Goal: Check status: Check status

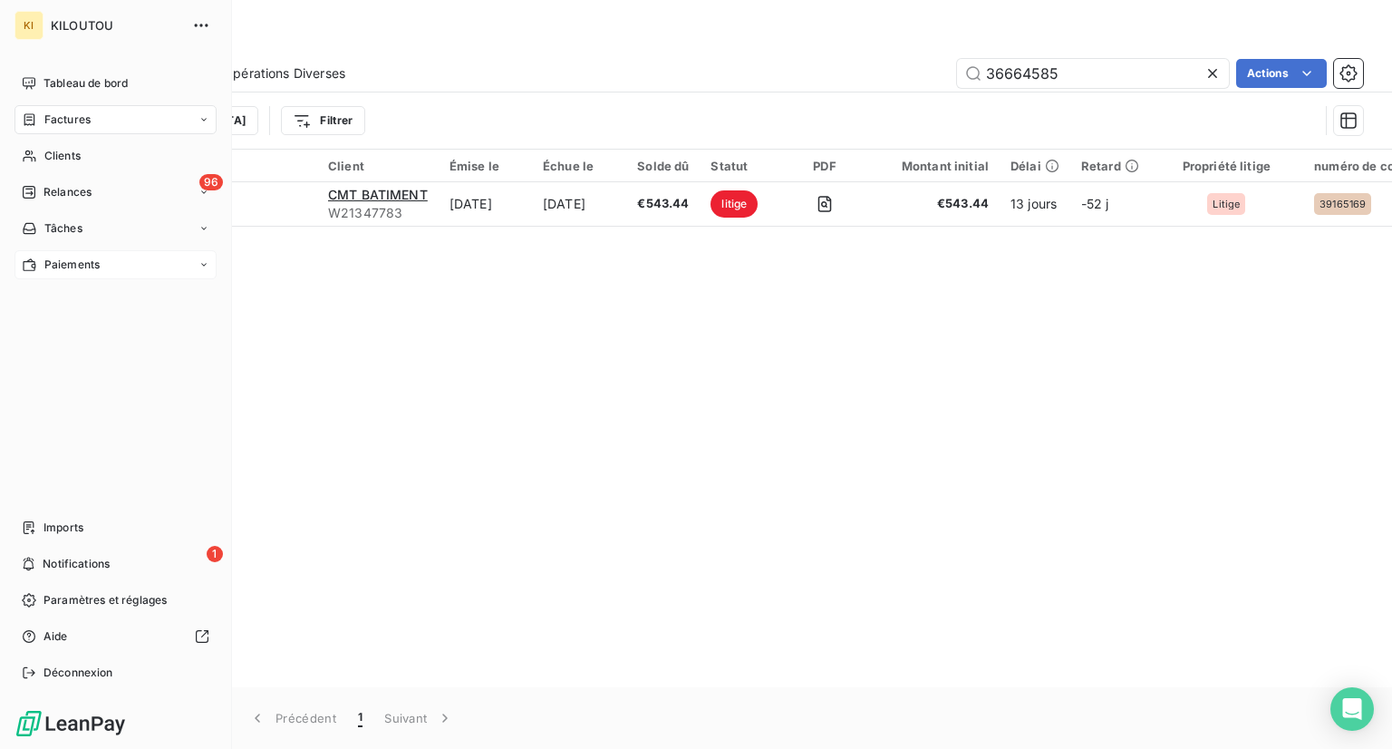
click at [88, 261] on span "Paiements" at bounding box center [71, 264] width 55 height 16
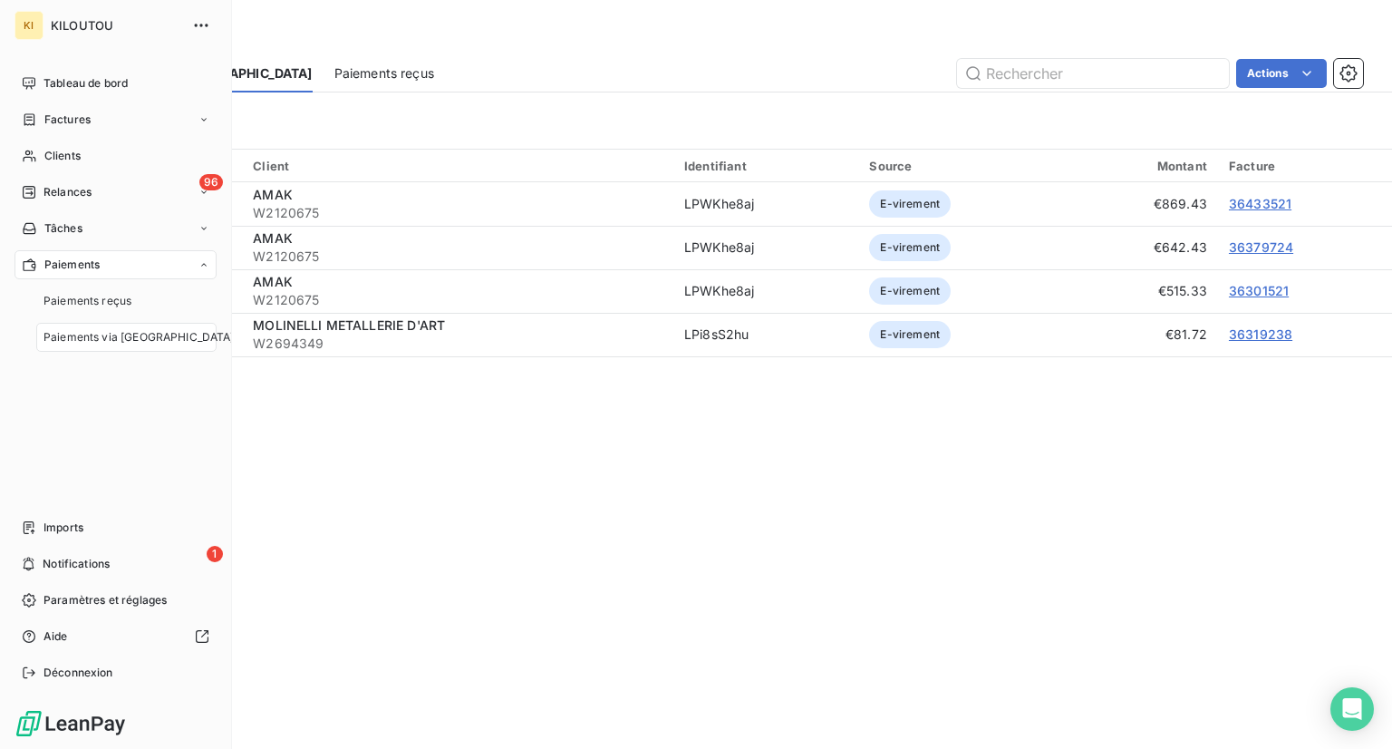
click at [114, 283] on div "Paiements Paiements reçus Paiements via [GEOGRAPHIC_DATA]" at bounding box center [116, 301] width 202 height 102
click at [121, 291] on div "Paiements reçus" at bounding box center [126, 300] width 180 height 29
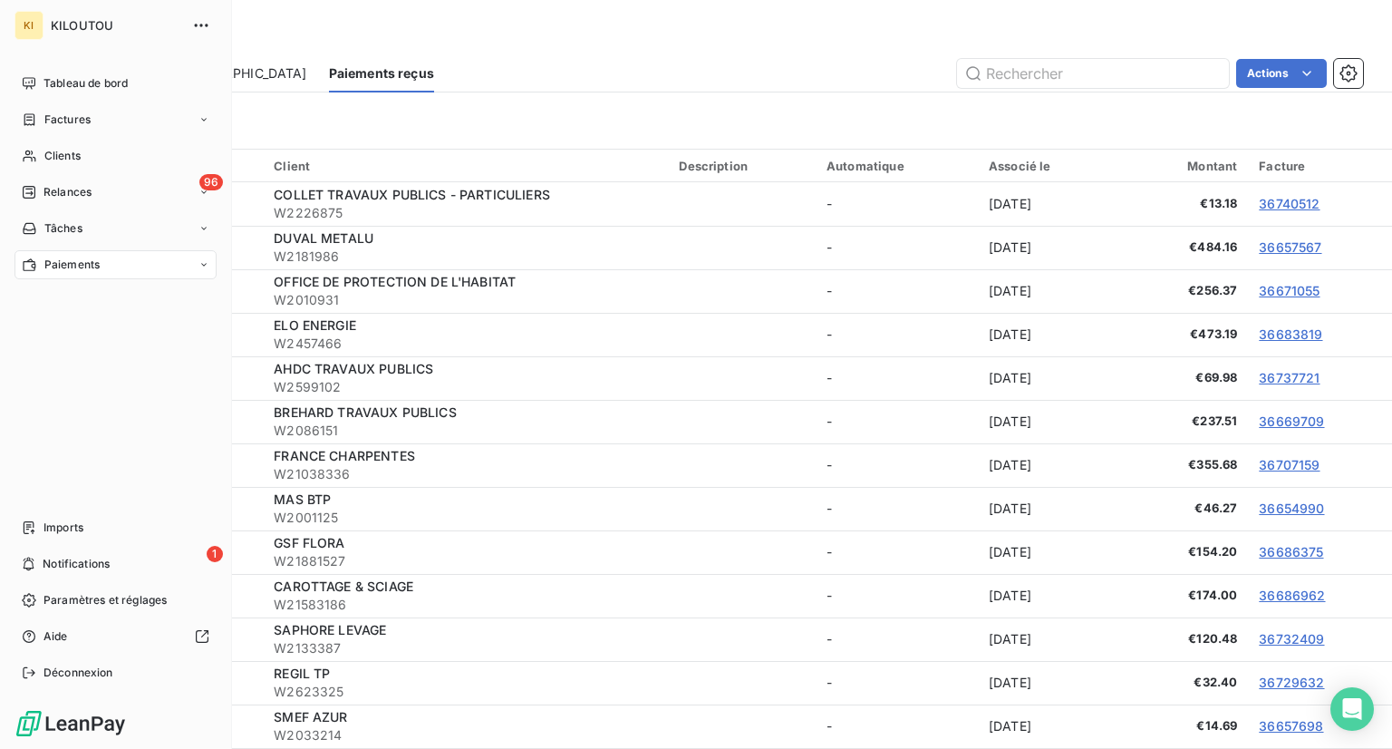
click at [80, 266] on span "Paiements" at bounding box center [71, 264] width 55 height 16
click at [97, 332] on span "Paiements via [GEOGRAPHIC_DATA]" at bounding box center [139, 337] width 191 height 16
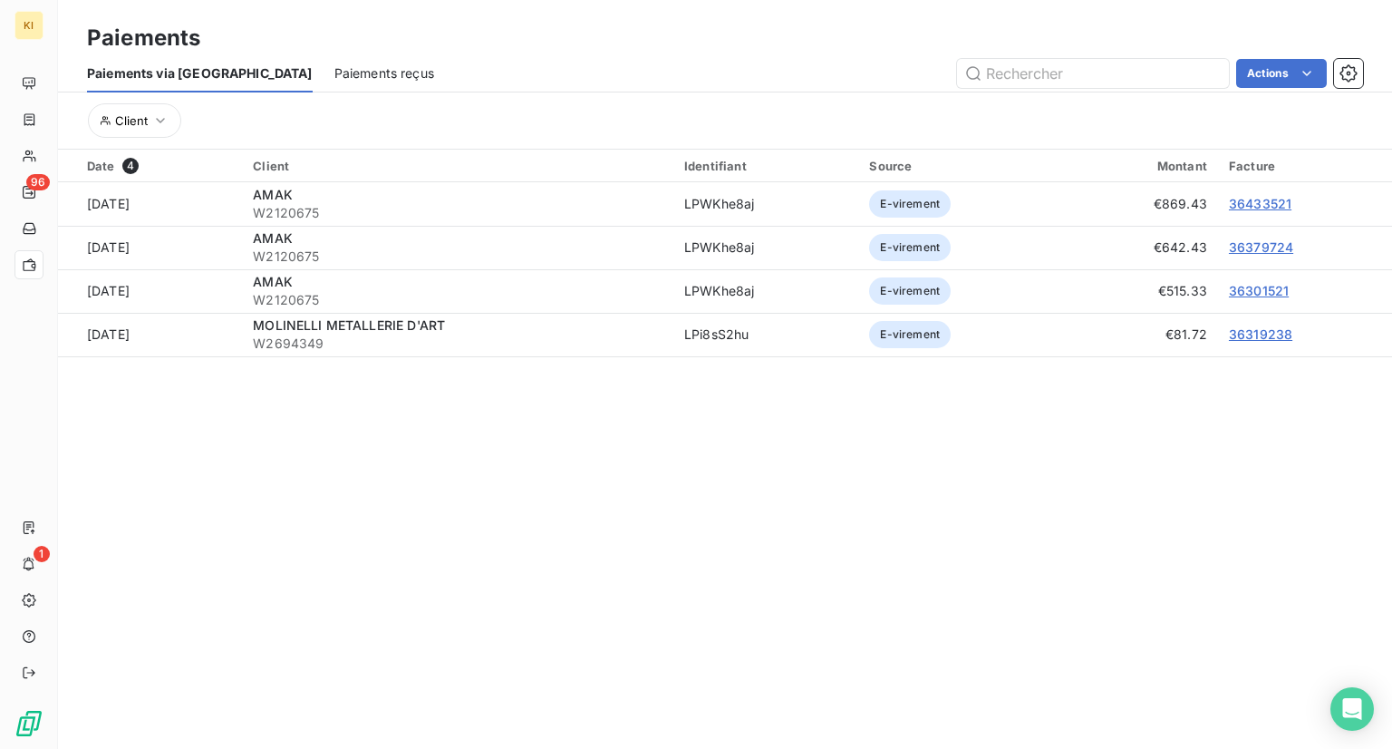
click at [1109, 546] on section "Paiements Paiements via le Portail Paiements reçus Actions Client Date 4 Client…" at bounding box center [725, 374] width 1334 height 749
click at [334, 77] on span "Paiements reçus" at bounding box center [384, 73] width 100 height 18
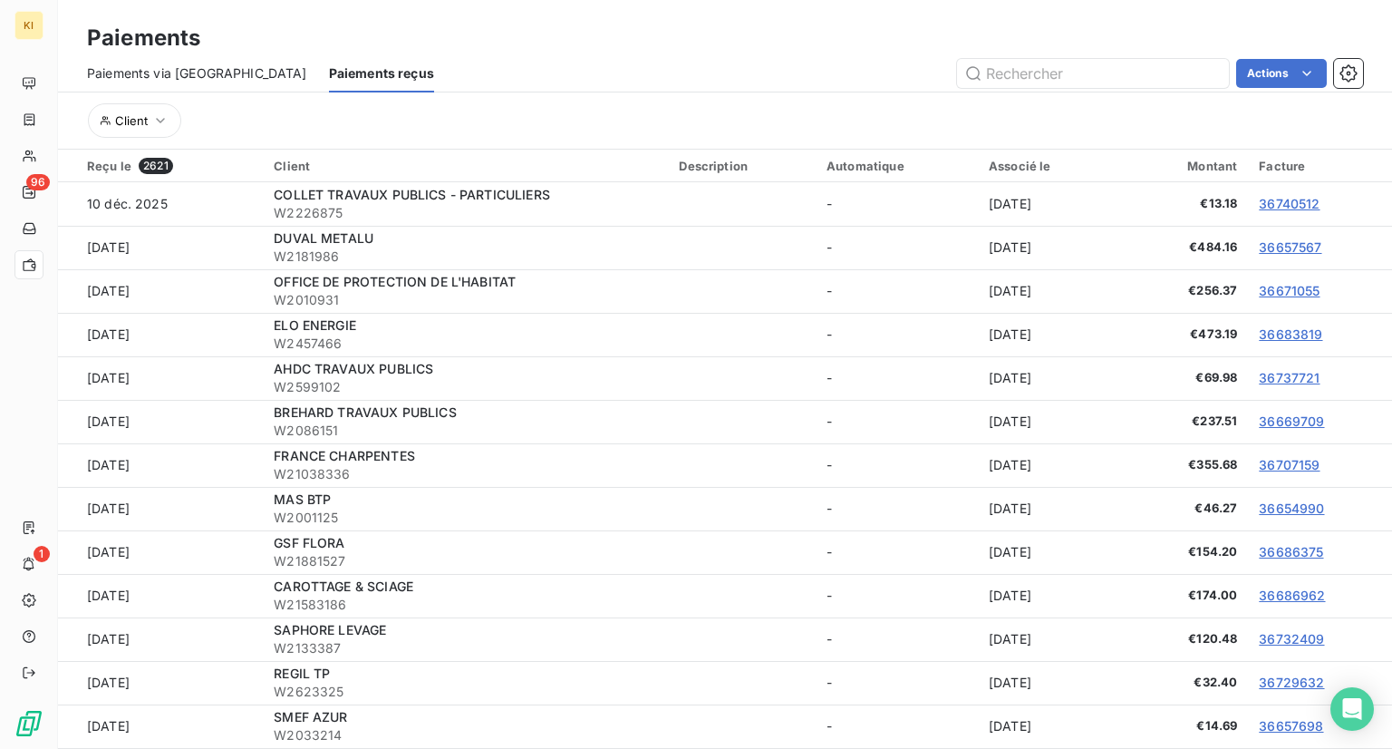
click at [160, 69] on span "Paiements via [GEOGRAPHIC_DATA]" at bounding box center [197, 73] width 220 height 18
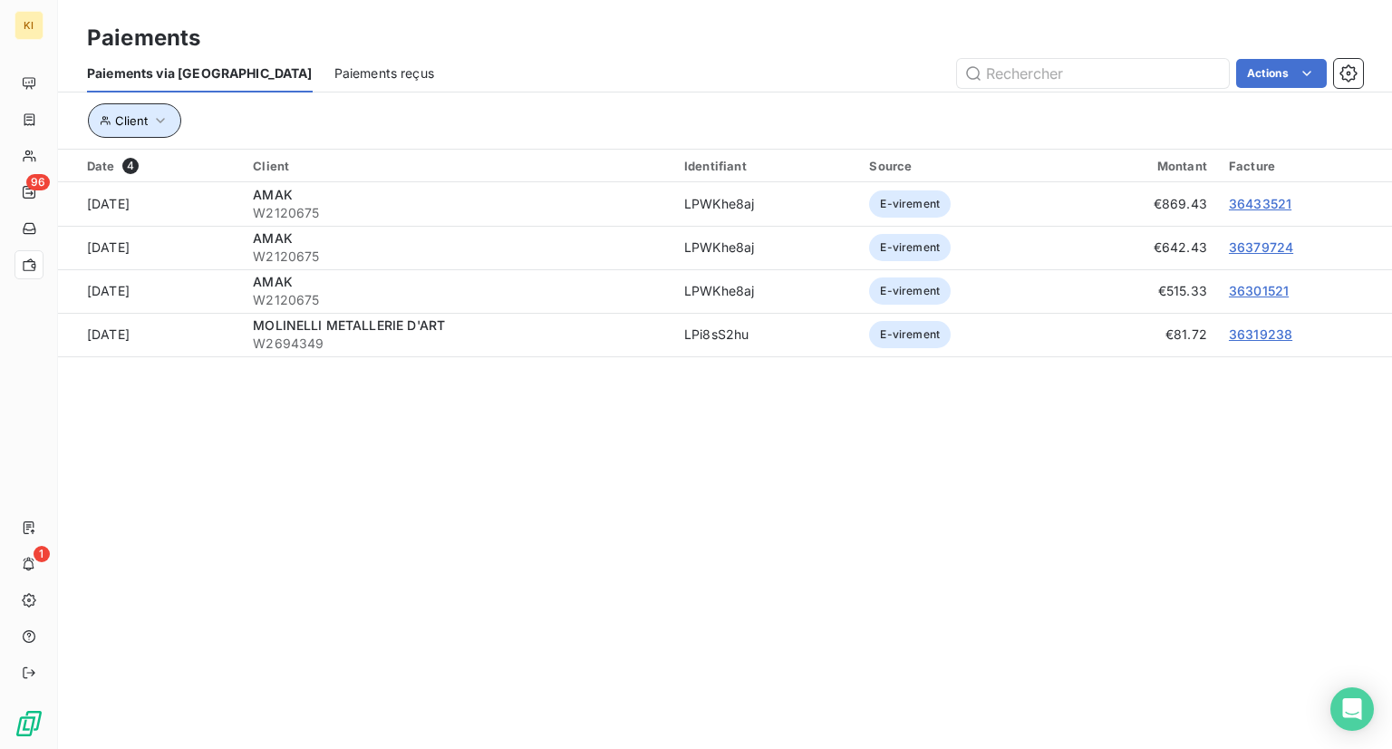
click at [113, 116] on button "Client" at bounding box center [134, 120] width 93 height 34
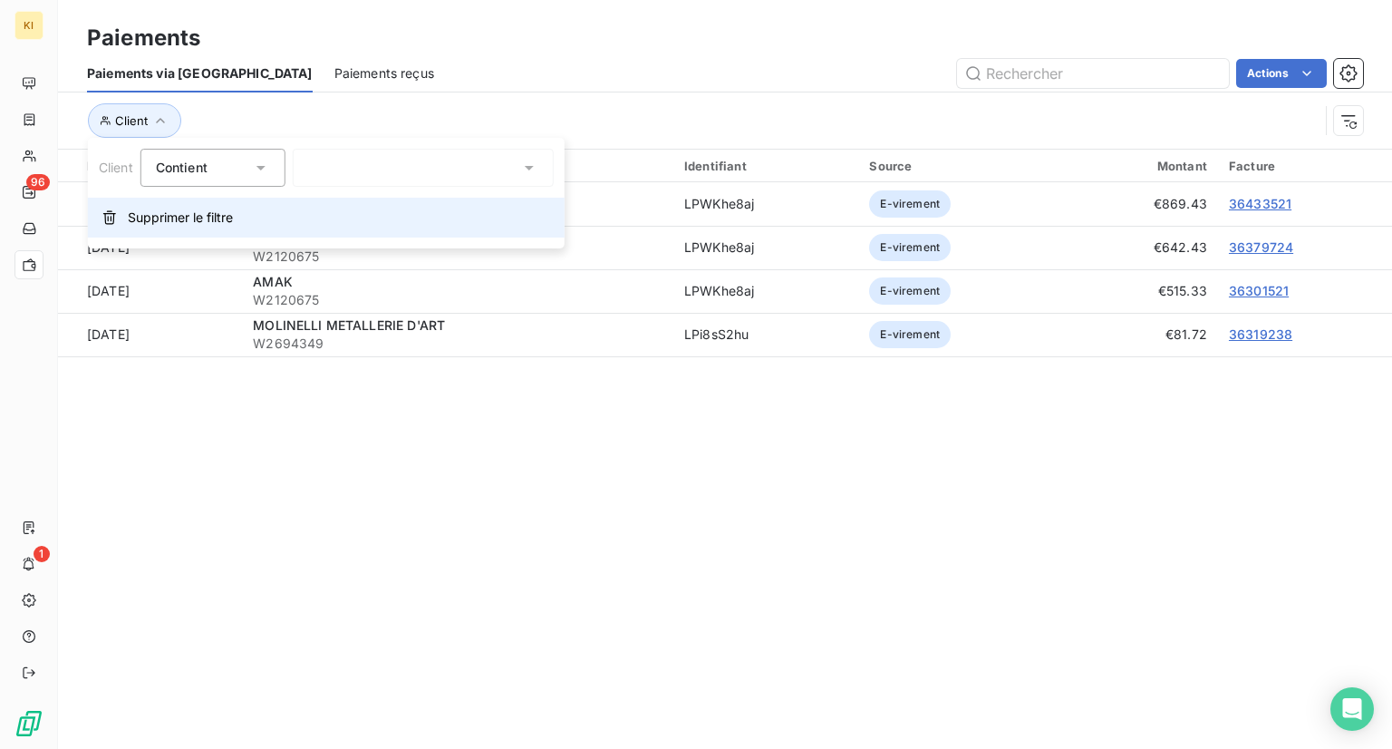
click at [176, 218] on span "Supprimer le filtre" at bounding box center [180, 217] width 105 height 18
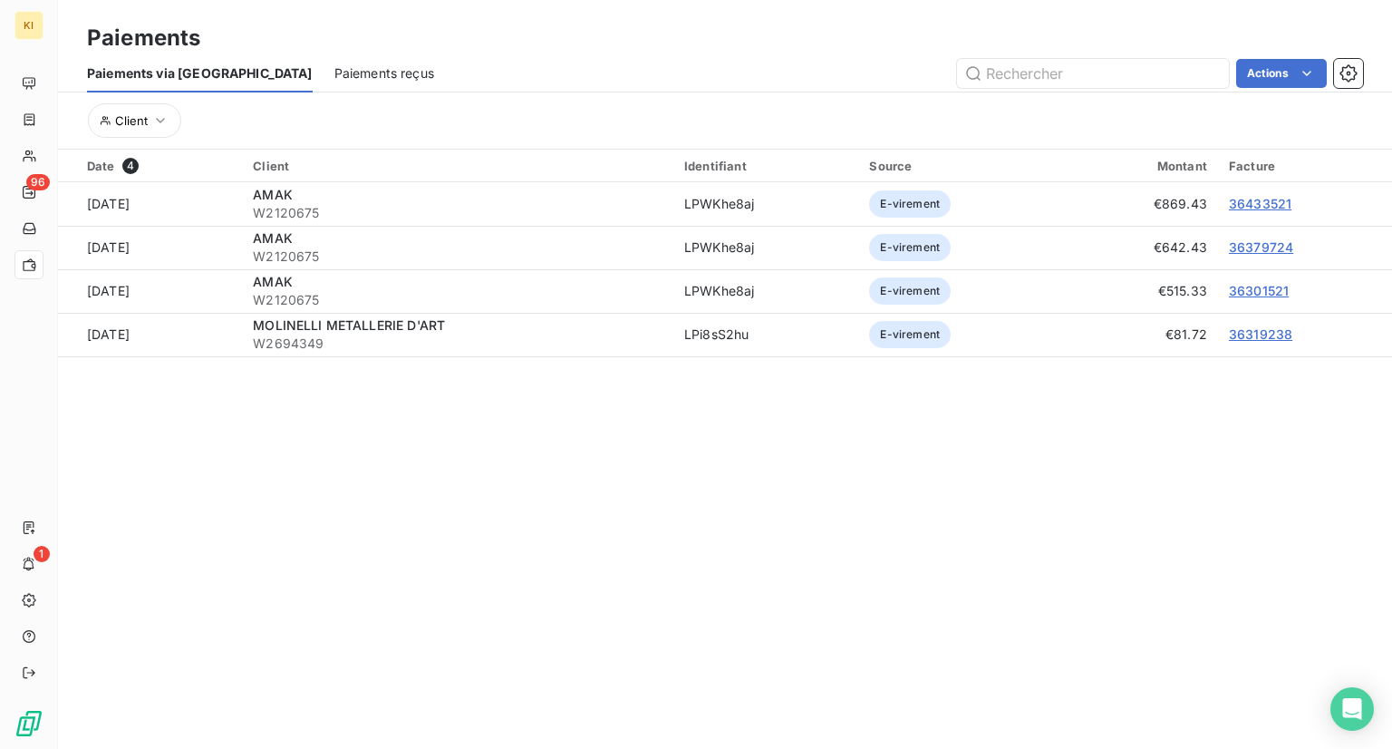
click at [104, 161] on div "Date 4" at bounding box center [159, 166] width 144 height 16
click at [711, 471] on section "Paiements Paiements via le Portail Paiements reçus Actions Client Date 4 Client…" at bounding box center [725, 374] width 1334 height 749
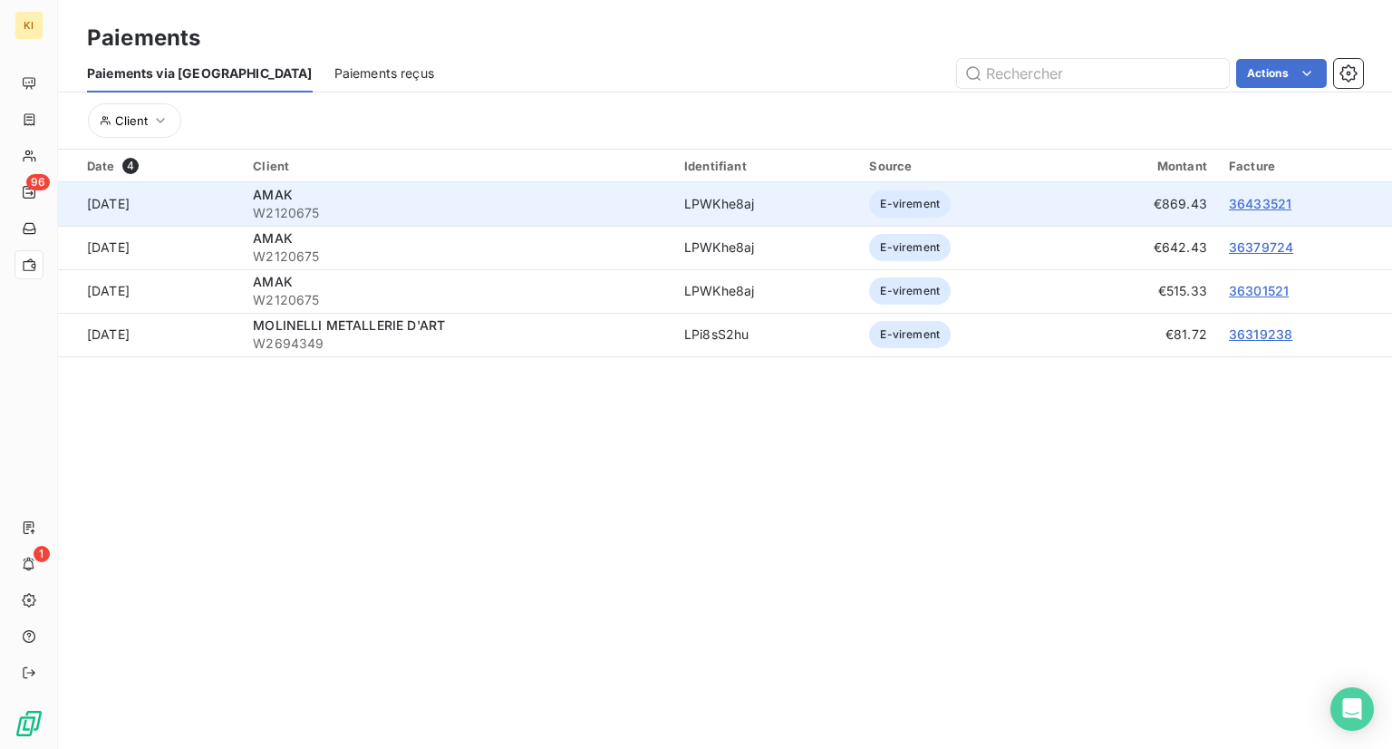
click at [301, 204] on span "W2120675" at bounding box center [458, 213] width 410 height 18
drag, startPoint x: 352, startPoint y: 212, endPoint x: 279, endPoint y: 211, distance: 72.5
click at [279, 211] on td "AMAK W2120675" at bounding box center [457, 204] width 431 height 44
click at [307, 186] on td "AMAK W2120675" at bounding box center [457, 204] width 431 height 44
click at [293, 192] on span "AMAK" at bounding box center [273, 194] width 40 height 15
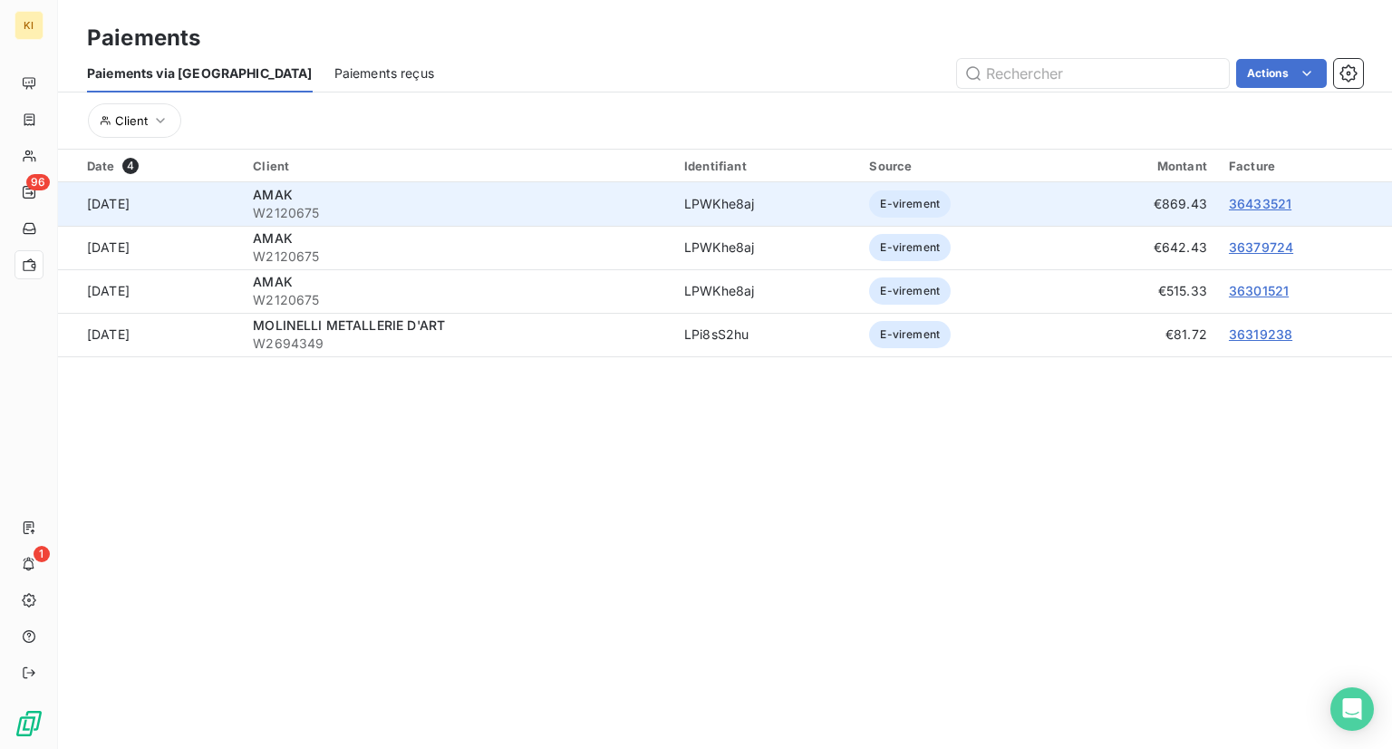
drag, startPoint x: 307, startPoint y: 196, endPoint x: 305, endPoint y: 209, distance: 13.9
click at [293, 199] on span "AMAK" at bounding box center [273, 194] width 40 height 15
drag, startPoint x: 284, startPoint y: 212, endPoint x: 369, endPoint y: 213, distance: 85.2
click at [369, 213] on span "W2120675" at bounding box center [458, 213] width 410 height 18
copy span "W2120675"
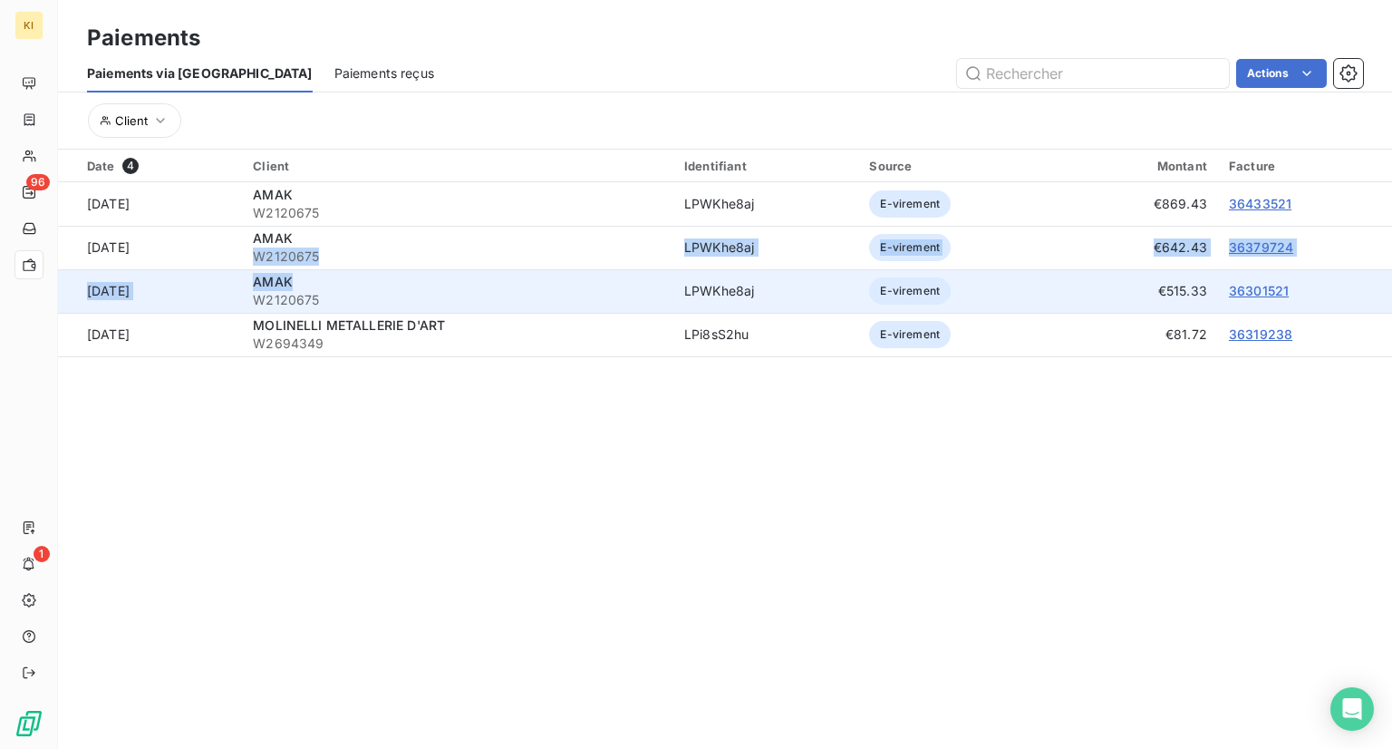
drag, startPoint x: 285, startPoint y: 258, endPoint x: 348, endPoint y: 269, distance: 64.4
click at [348, 269] on tbody "[DATE] AMAK W2120675 LPWKhe8aj E-virement €869.43 36433521 [DATE] AMAK W2120675…" at bounding box center [725, 269] width 1334 height 174
click at [369, 302] on span "W2120675" at bounding box center [458, 300] width 410 height 18
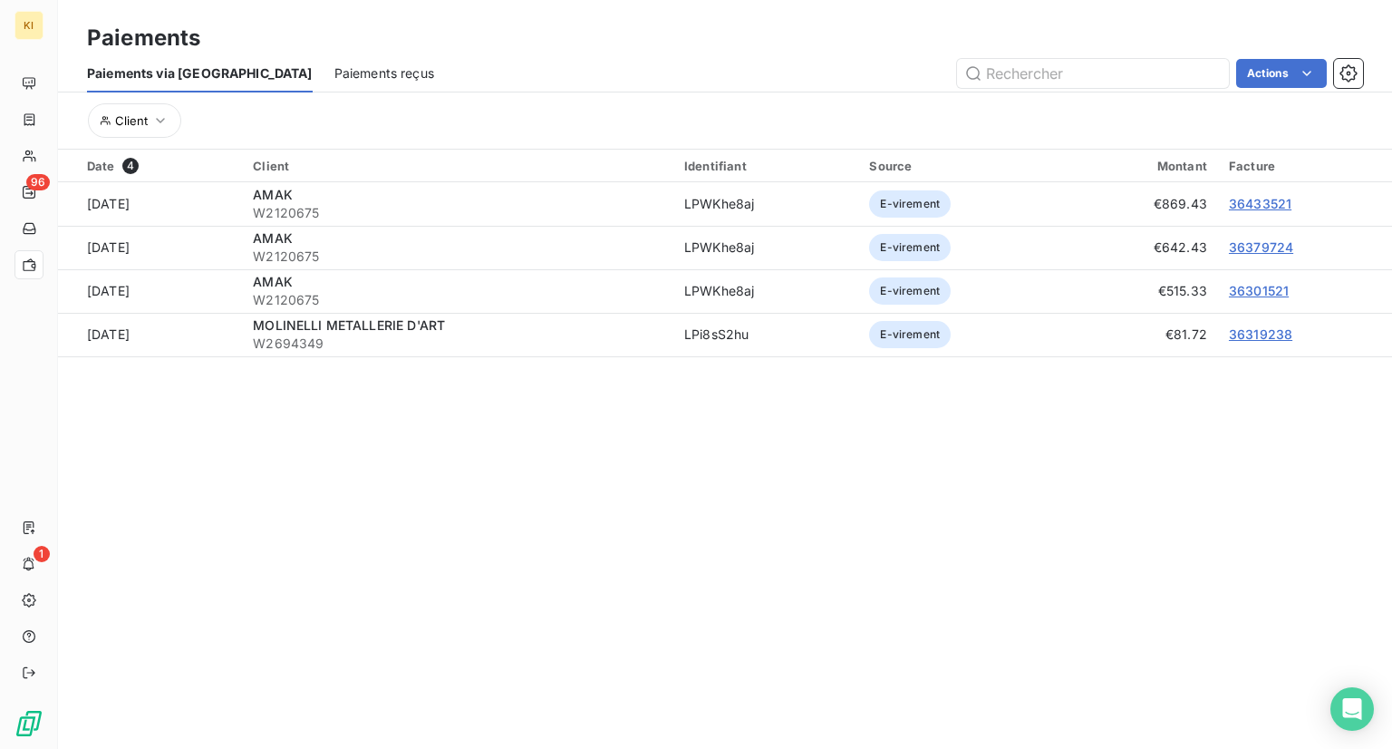
click at [725, 481] on section "Paiements Paiements via le Portail Paiements reçus Actions Client Date 4 Client…" at bounding box center [725, 374] width 1334 height 749
click at [500, 413] on div "Date 4 Client Identifiant Source Montant Facture [DATE] AMAK W2120675 LPWKhe8aj…" at bounding box center [725, 284] width 1334 height 269
click at [899, 478] on section "Paiements Paiements via le Portail Paiements reçus Actions Client Date 4 Client…" at bounding box center [725, 374] width 1334 height 749
